Goal: Task Accomplishment & Management: Manage account settings

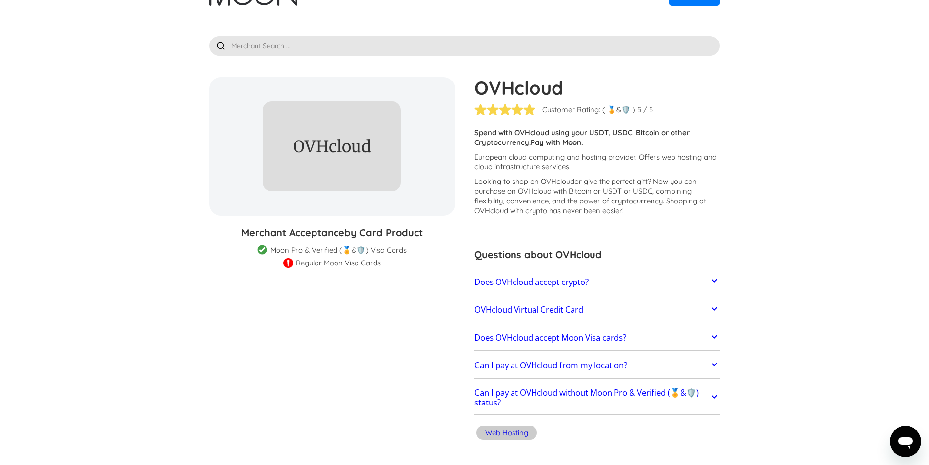
scroll to position [49, 0]
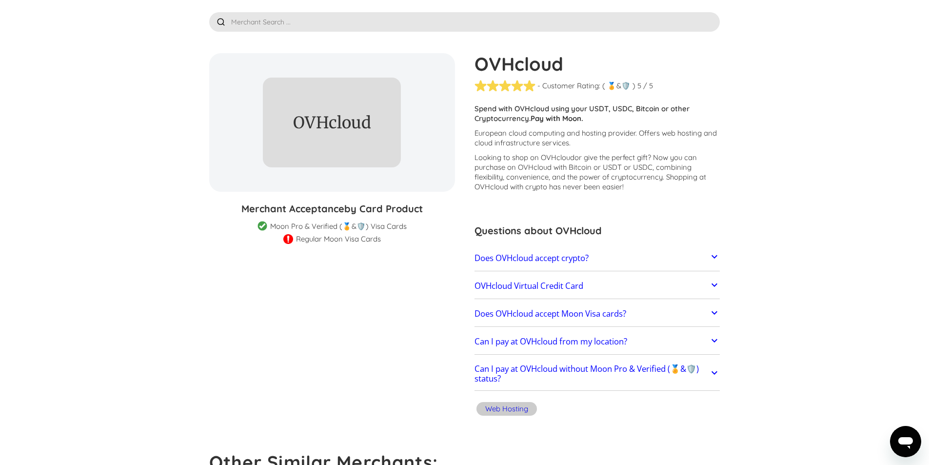
click at [711, 252] on icon at bounding box center [715, 257] width 12 height 12
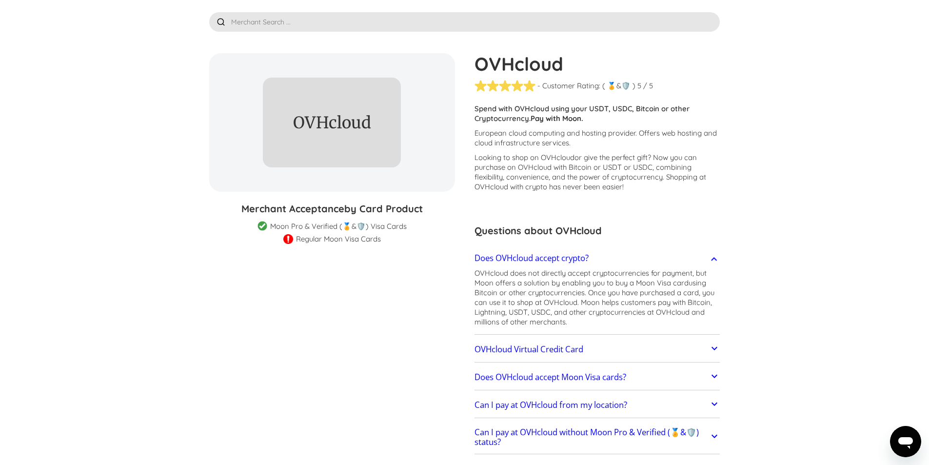
click at [713, 252] on div at bounding box center [715, 258] width 12 height 14
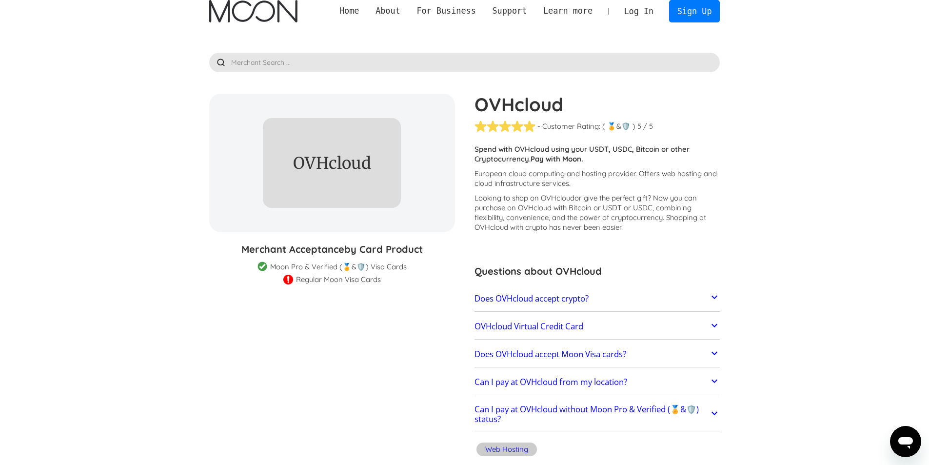
scroll to position [0, 0]
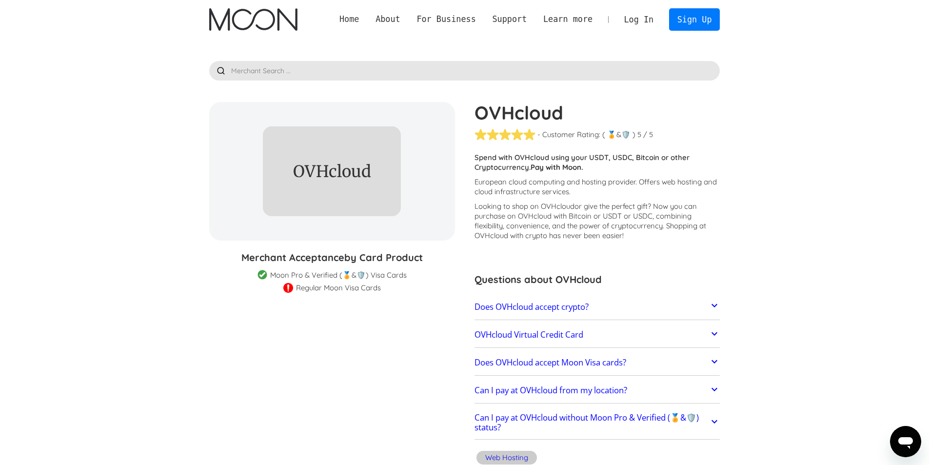
click at [367, 20] on link "Home" at bounding box center [349, 19] width 36 height 12
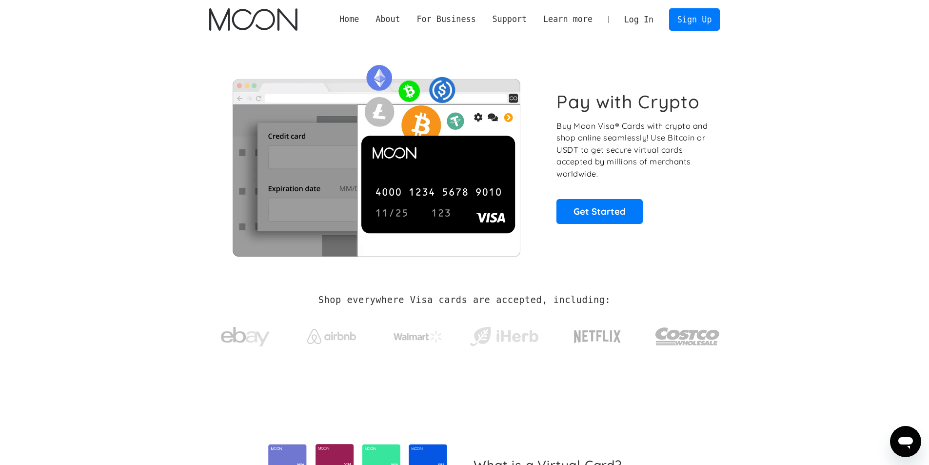
click at [637, 20] on link "Log In" at bounding box center [639, 19] width 46 height 21
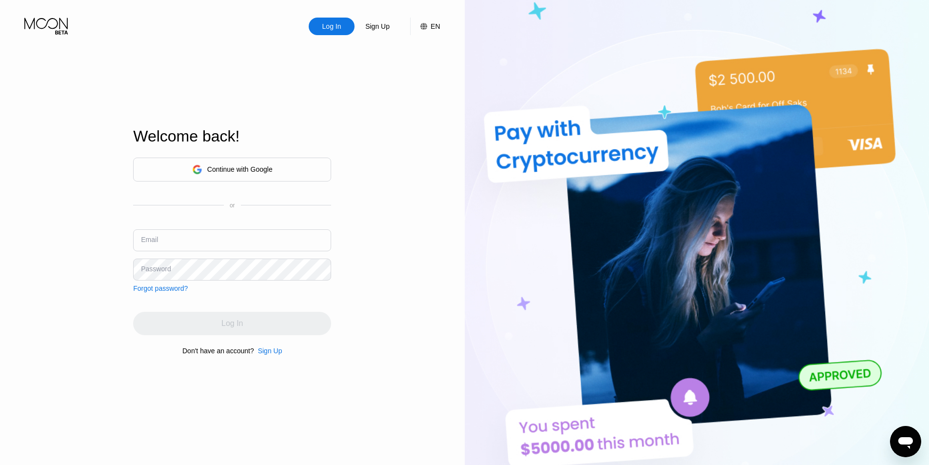
click at [237, 170] on div "Continue with Google" at bounding box center [239, 169] width 65 height 8
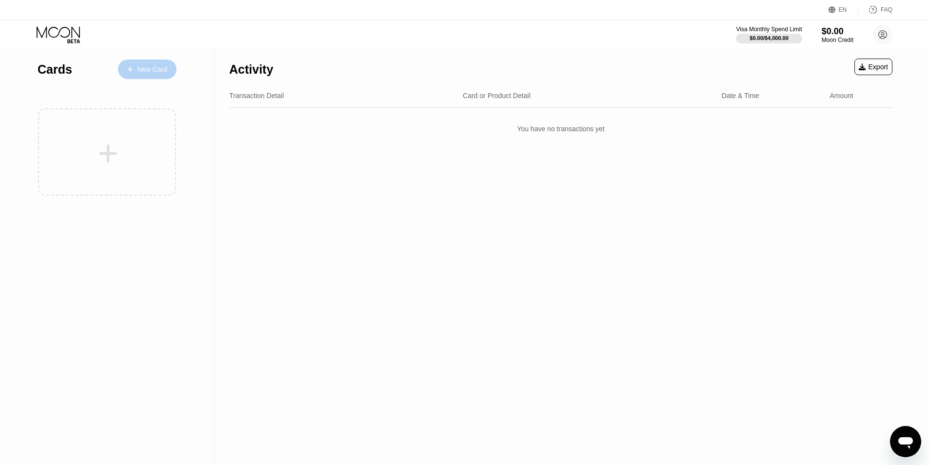
click at [151, 71] on div "New Card" at bounding box center [152, 69] width 30 height 8
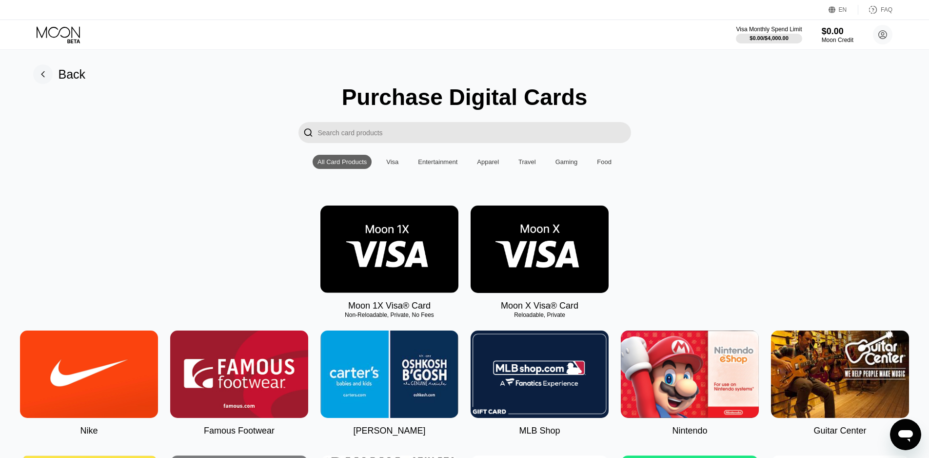
click at [563, 245] on img at bounding box center [540, 248] width 138 height 87
